Goal: Information Seeking & Learning: Learn about a topic

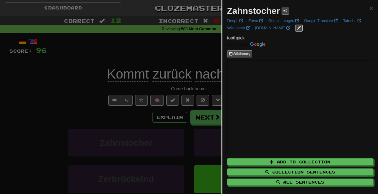
scroll to position [22, 0]
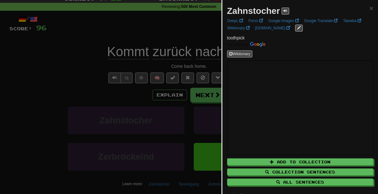
click at [183, 53] on div at bounding box center [189, 97] width 378 height 194
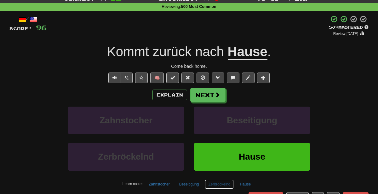
click at [215, 184] on button "Zerbröckelnd" at bounding box center [219, 183] width 29 height 9
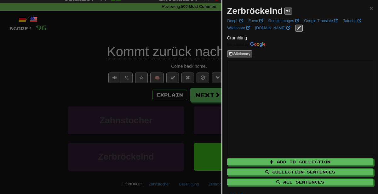
click at [213, 58] on div at bounding box center [189, 97] width 378 height 194
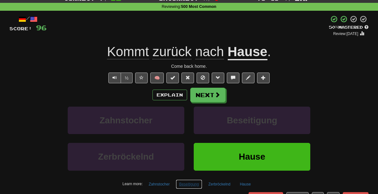
click at [189, 183] on button "Beseitigung" at bounding box center [189, 183] width 27 height 9
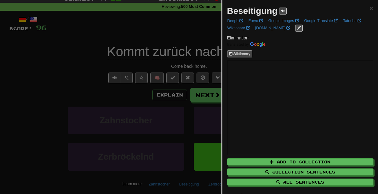
click at [145, 88] on div at bounding box center [189, 97] width 378 height 194
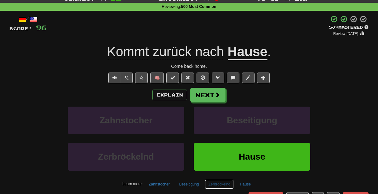
click at [221, 186] on button "Zerbröckelnd" at bounding box center [219, 183] width 29 height 9
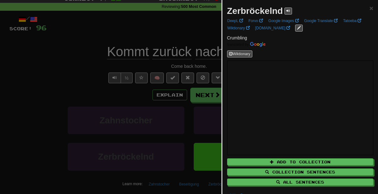
click at [124, 72] on div at bounding box center [189, 97] width 378 height 194
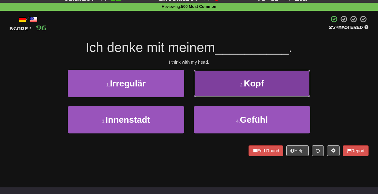
click at [248, 81] on span "Kopf" at bounding box center [254, 83] width 20 height 10
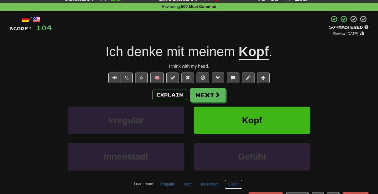
click at [234, 179] on button "Gefühl" at bounding box center [233, 183] width 18 height 9
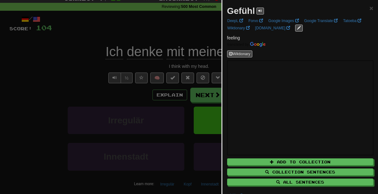
click at [175, 96] on div at bounding box center [189, 97] width 378 height 194
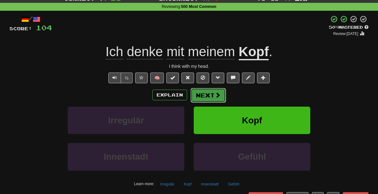
click at [205, 93] on button "Next" at bounding box center [207, 95] width 35 height 14
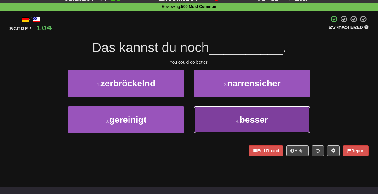
click at [216, 127] on button "4 . besser" at bounding box center [252, 119] width 116 height 27
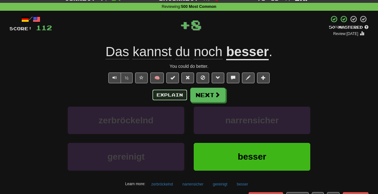
click at [180, 92] on button "Explain" at bounding box center [169, 94] width 35 height 11
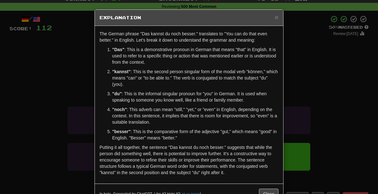
click at [320, 63] on div "× Explanation The German phrase "Das kannst du noch besser." translates to "You…" at bounding box center [189, 97] width 378 height 194
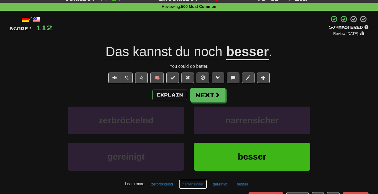
click at [196, 182] on button "narrensicher" at bounding box center [193, 183] width 28 height 9
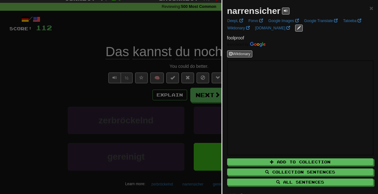
click at [91, 109] on div at bounding box center [189, 97] width 378 height 194
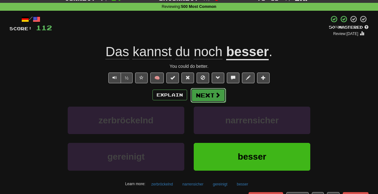
click at [209, 97] on button "Next" at bounding box center [207, 95] width 35 height 14
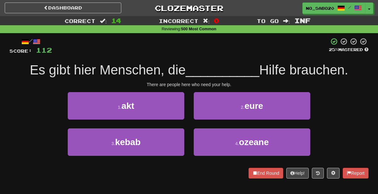
scroll to position [0, 0]
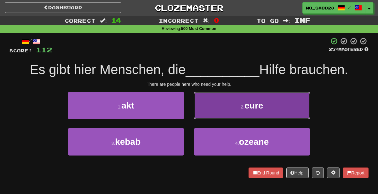
click at [239, 105] on button "2 . [GEOGRAPHIC_DATA]" at bounding box center [252, 105] width 116 height 27
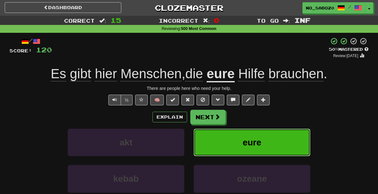
scroll to position [14, 0]
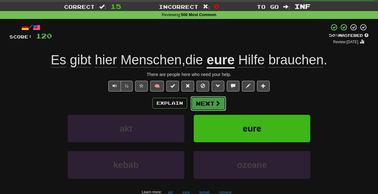
click at [210, 99] on button "Next" at bounding box center [207, 103] width 35 height 14
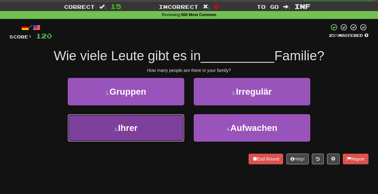
click at [140, 136] on button "3 . Ihrer" at bounding box center [126, 127] width 116 height 27
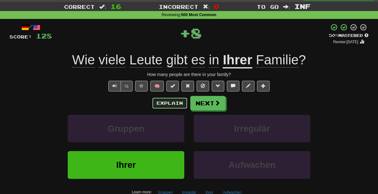
click at [157, 107] on button "Explain" at bounding box center [169, 103] width 35 height 11
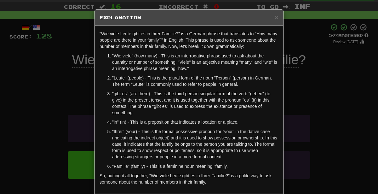
click at [327, 113] on div "× Explanation "Wie viele Leute gibt es in Ihrer Familie?" is a German phrase th…" at bounding box center [189, 97] width 378 height 194
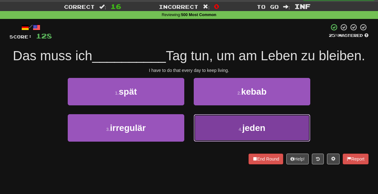
click at [218, 141] on button "4 . jeden" at bounding box center [252, 127] width 116 height 27
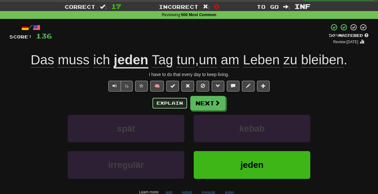
click at [177, 104] on button "Explain" at bounding box center [169, 103] width 35 height 11
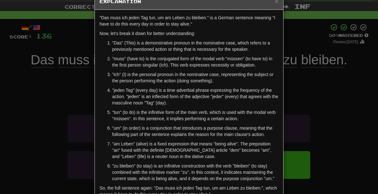
scroll to position [17, 0]
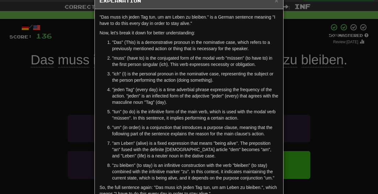
click at [305, 112] on div "× Explanation "Das muss ich jeden Tag tun, um am Leben zu bleiben." is a German…" at bounding box center [189, 97] width 378 height 194
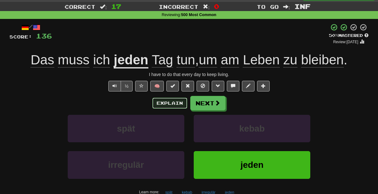
click at [162, 100] on button "Explain" at bounding box center [169, 103] width 35 height 11
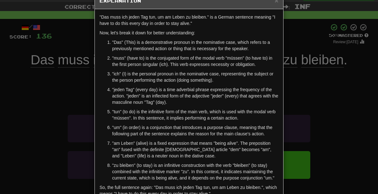
scroll to position [17, 0]
click at [313, 89] on div "× Explanation "Das muss ich jeden Tag tun, um am Leben zu bleiben." is a German…" at bounding box center [189, 97] width 378 height 194
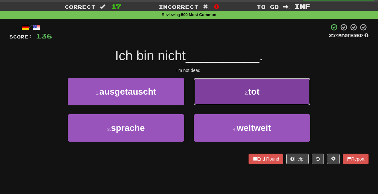
click at [286, 86] on button "2 . tot" at bounding box center [252, 91] width 116 height 27
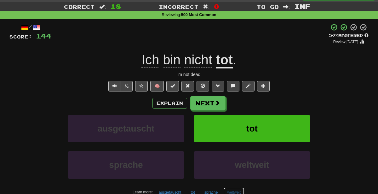
click at [238, 189] on button "weltweit" at bounding box center [233, 191] width 20 height 9
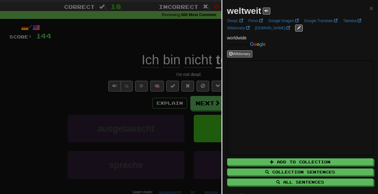
click at [179, 86] on div at bounding box center [189, 97] width 378 height 194
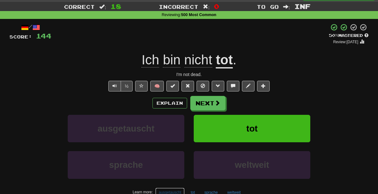
click at [178, 190] on button "ausgetauscht" at bounding box center [169, 191] width 29 height 9
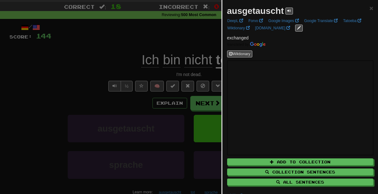
click at [149, 74] on div at bounding box center [189, 97] width 378 height 194
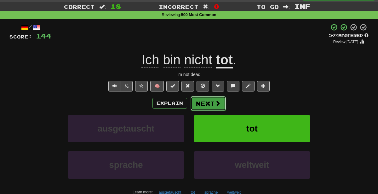
click at [204, 107] on button "Next" at bounding box center [207, 103] width 35 height 14
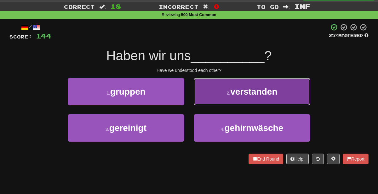
click at [206, 95] on button "2 . verstanden" at bounding box center [252, 91] width 116 height 27
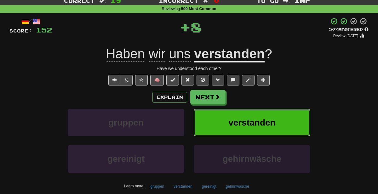
scroll to position [24, 0]
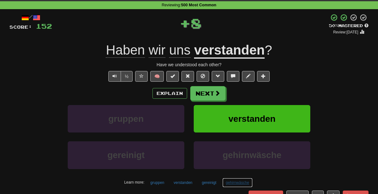
click at [250, 184] on button "gehirnwäsche" at bounding box center [237, 182] width 30 height 9
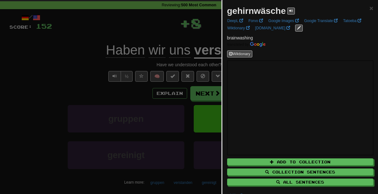
click at [40, 82] on div at bounding box center [189, 97] width 378 height 194
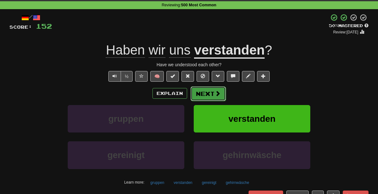
click at [207, 91] on button "Next" at bounding box center [207, 93] width 35 height 14
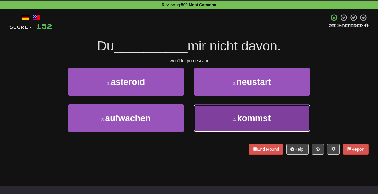
click at [248, 119] on span "kommst" at bounding box center [254, 118] width 34 height 10
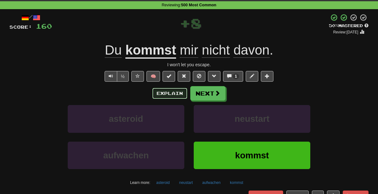
click at [169, 92] on button "Explain" at bounding box center [169, 93] width 35 height 11
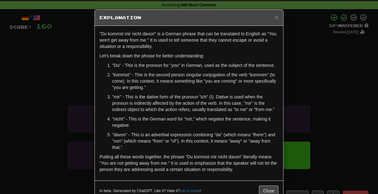
click at [317, 76] on div "× Explanation "Du kommst mir nicht davon" is a German phrase that can be transl…" at bounding box center [189, 97] width 378 height 194
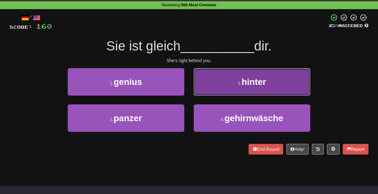
click at [248, 84] on span "hinter" at bounding box center [253, 82] width 25 height 10
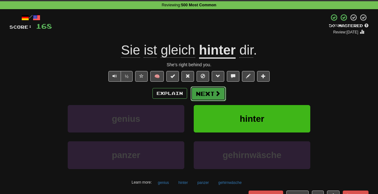
click at [211, 94] on button "Next" at bounding box center [207, 93] width 35 height 14
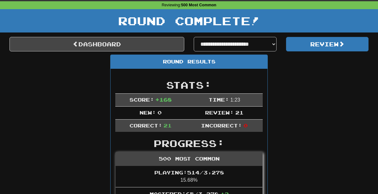
click at [115, 33] on div "Round Complete!" at bounding box center [189, 23] width 378 height 28
click at [117, 43] on link "Dashboard" at bounding box center [96, 44] width 175 height 14
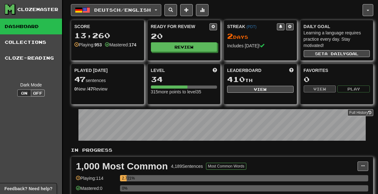
click at [108, 14] on button "Deutsch / English" at bounding box center [116, 10] width 90 height 12
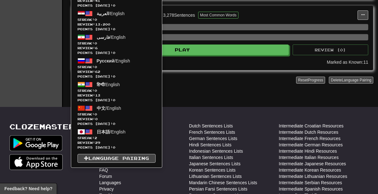
scroll to position [292, 0]
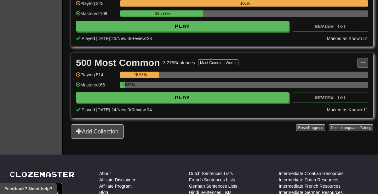
scroll to position [0, 0]
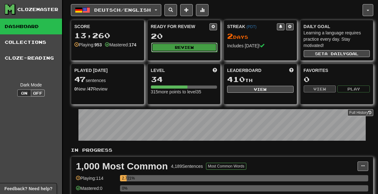
click at [189, 44] on button "Review" at bounding box center [184, 46] width 66 height 9
select select "********"
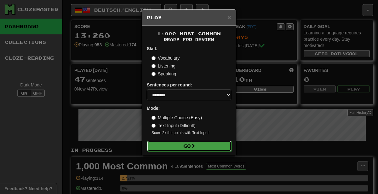
click at [194, 147] on span at bounding box center [193, 145] width 4 height 4
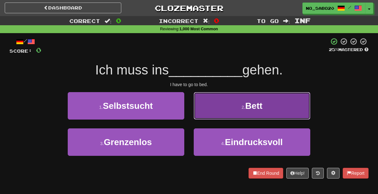
click at [228, 108] on button "2 . Bett" at bounding box center [252, 105] width 116 height 27
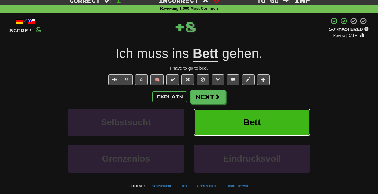
scroll to position [21, 0]
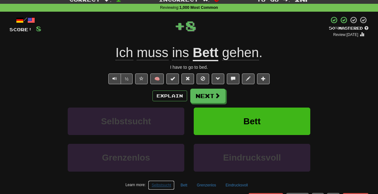
click at [164, 183] on button "Selbstsucht" at bounding box center [161, 184] width 26 height 9
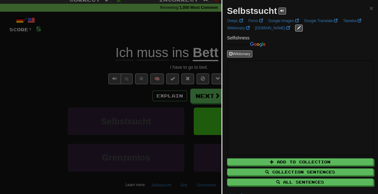
click at [123, 86] on div at bounding box center [189, 97] width 378 height 194
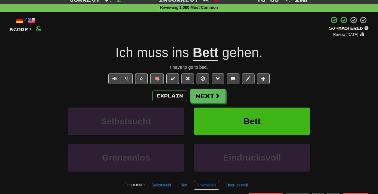
click at [199, 180] on button "Grenzenlos" at bounding box center [206, 184] width 26 height 9
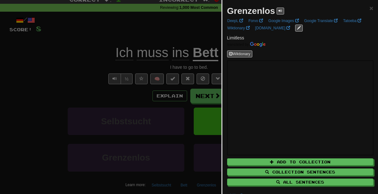
click at [179, 68] on div at bounding box center [189, 97] width 378 height 194
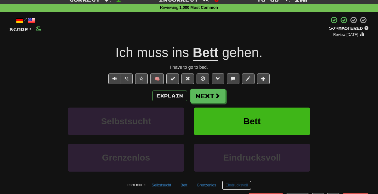
click at [241, 185] on button "Eindrucksvoll" at bounding box center [236, 184] width 29 height 9
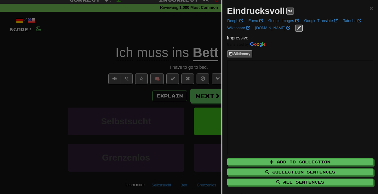
click at [138, 93] on div at bounding box center [189, 97] width 378 height 194
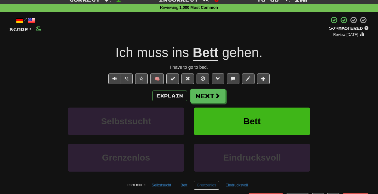
click at [210, 185] on button "Grenzenlos" at bounding box center [206, 184] width 26 height 9
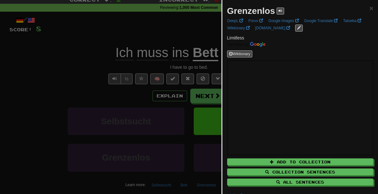
click at [111, 66] on div at bounding box center [189, 97] width 378 height 194
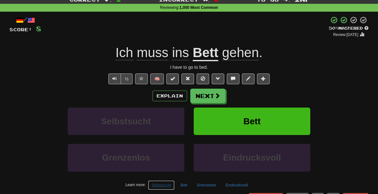
click at [164, 183] on button "Selbstsucht" at bounding box center [161, 184] width 26 height 9
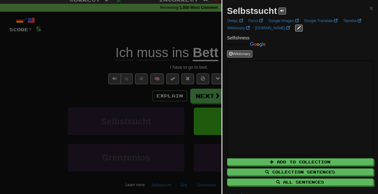
click at [85, 98] on div at bounding box center [189, 97] width 378 height 194
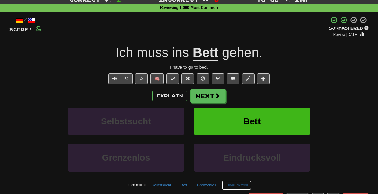
click at [235, 185] on button "Eindrucksvoll" at bounding box center [236, 184] width 29 height 9
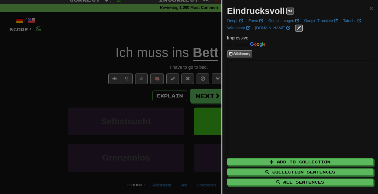
click at [181, 97] on div at bounding box center [189, 97] width 378 height 194
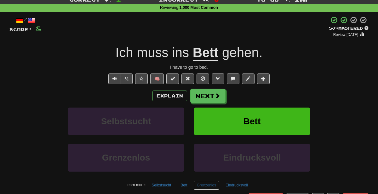
click at [210, 183] on button "Grenzenlos" at bounding box center [206, 184] width 26 height 9
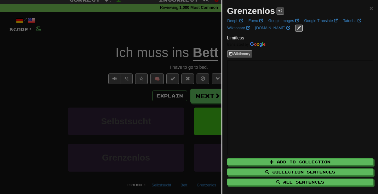
click at [140, 89] on div at bounding box center [189, 97] width 378 height 194
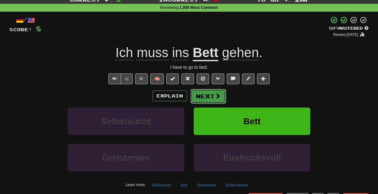
click at [212, 97] on button "Next" at bounding box center [207, 96] width 35 height 14
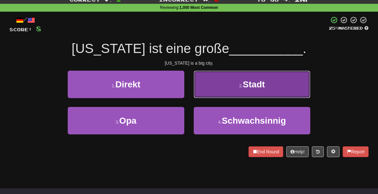
click at [208, 84] on button "2 . Stadt" at bounding box center [252, 83] width 116 height 27
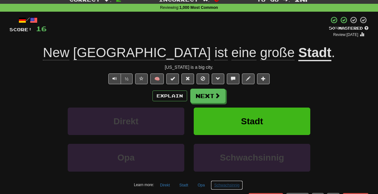
click at [220, 183] on button "Schwachsinnig" at bounding box center [227, 184] width 32 height 9
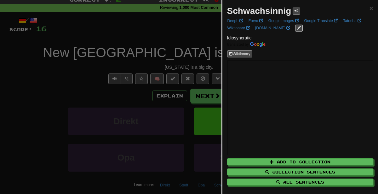
click at [193, 169] on div at bounding box center [189, 97] width 378 height 194
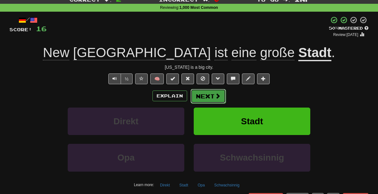
click at [207, 97] on button "Next" at bounding box center [207, 96] width 35 height 14
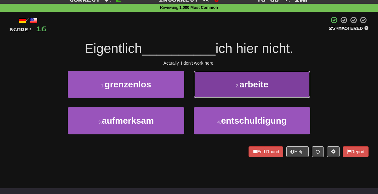
click at [227, 87] on button "2 . arbeite" at bounding box center [252, 83] width 116 height 27
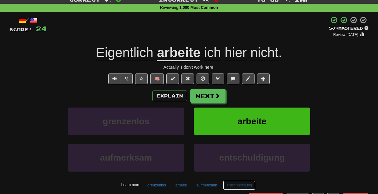
click at [235, 181] on button "entschuldigung" at bounding box center [239, 184] width 32 height 9
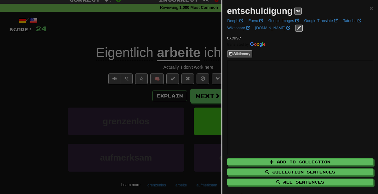
click at [183, 119] on div at bounding box center [189, 97] width 378 height 194
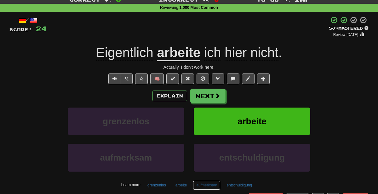
click at [203, 184] on button "aufmerksam" at bounding box center [207, 184] width 28 height 9
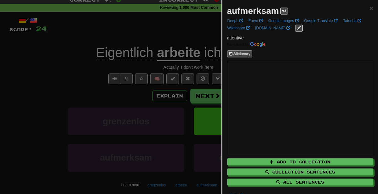
click at [183, 52] on div at bounding box center [189, 97] width 378 height 194
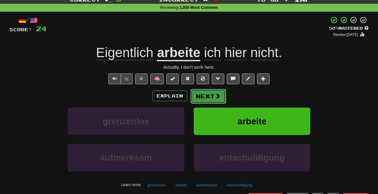
click at [209, 94] on button "Next" at bounding box center [207, 96] width 35 height 14
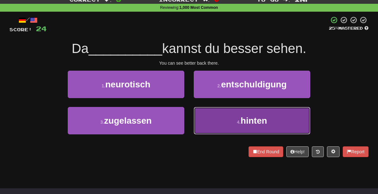
click at [216, 123] on button "4 . hinten" at bounding box center [252, 120] width 116 height 27
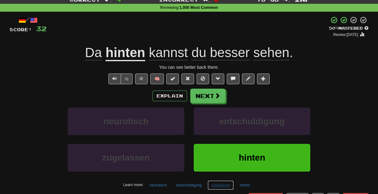
click at [213, 186] on button "zugelassen" at bounding box center [220, 184] width 26 height 9
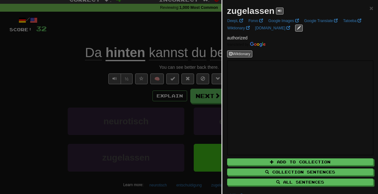
click at [92, 138] on div at bounding box center [189, 97] width 378 height 194
